Goal: Find contact information: Find contact information

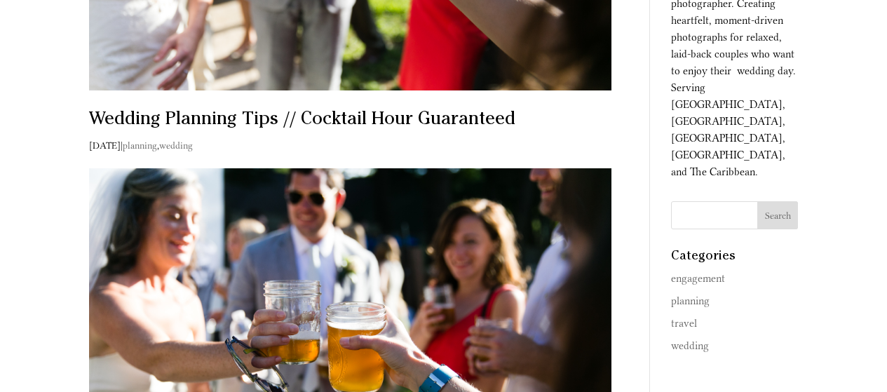
scroll to position [351, 0]
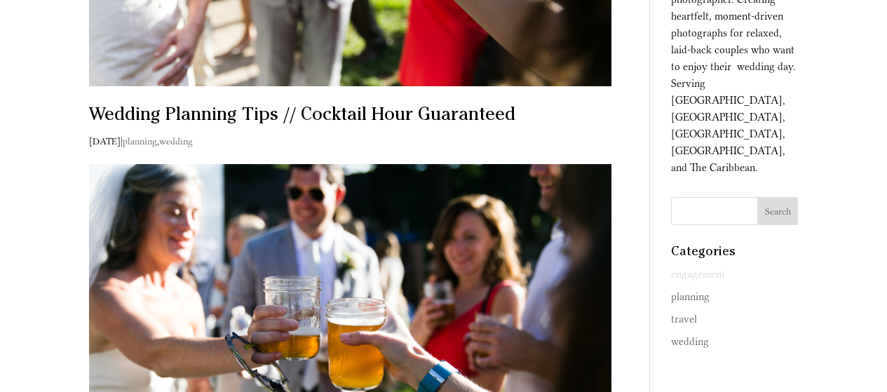
click at [698, 268] on link "engagement" at bounding box center [698, 274] width 54 height 13
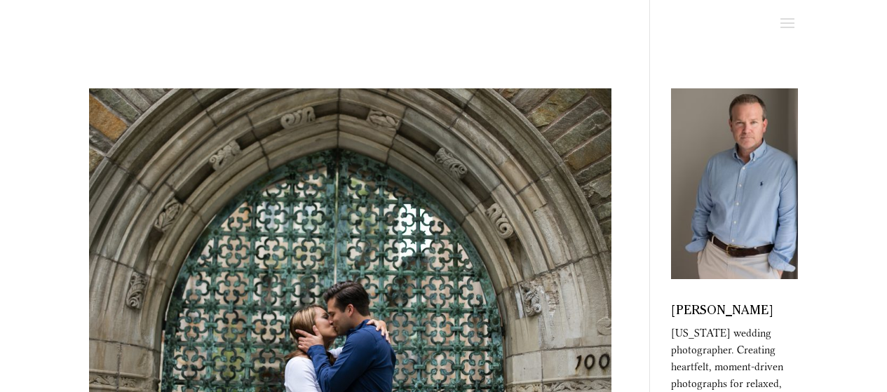
click at [789, 18] on span at bounding box center [787, 24] width 22 height 22
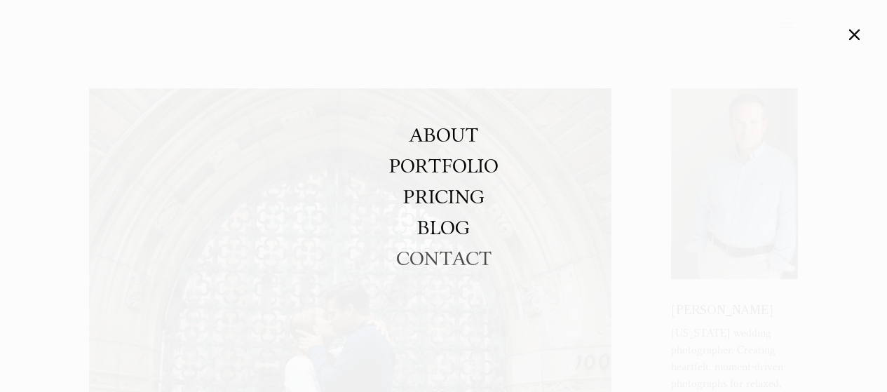
click at [456, 257] on link "CONTACT" at bounding box center [443, 258] width 95 height 31
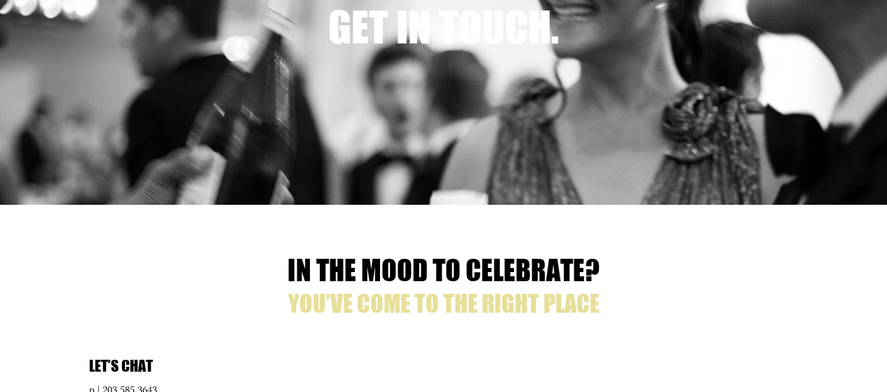
scroll to position [351, 0]
